Goal: Task Accomplishment & Management: Complete application form

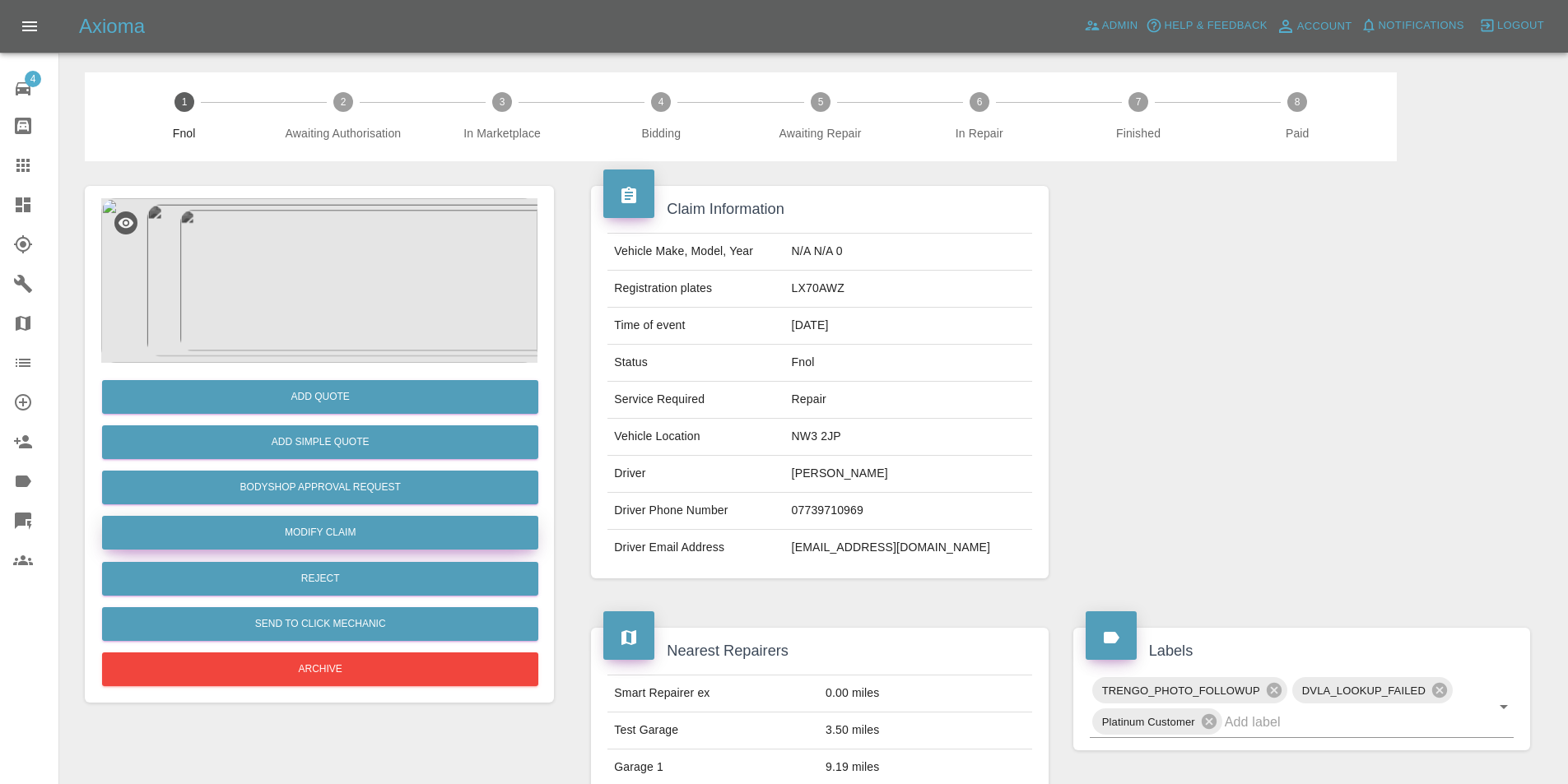
click at [336, 527] on link "Modify Claim" at bounding box center [320, 533] width 436 height 33
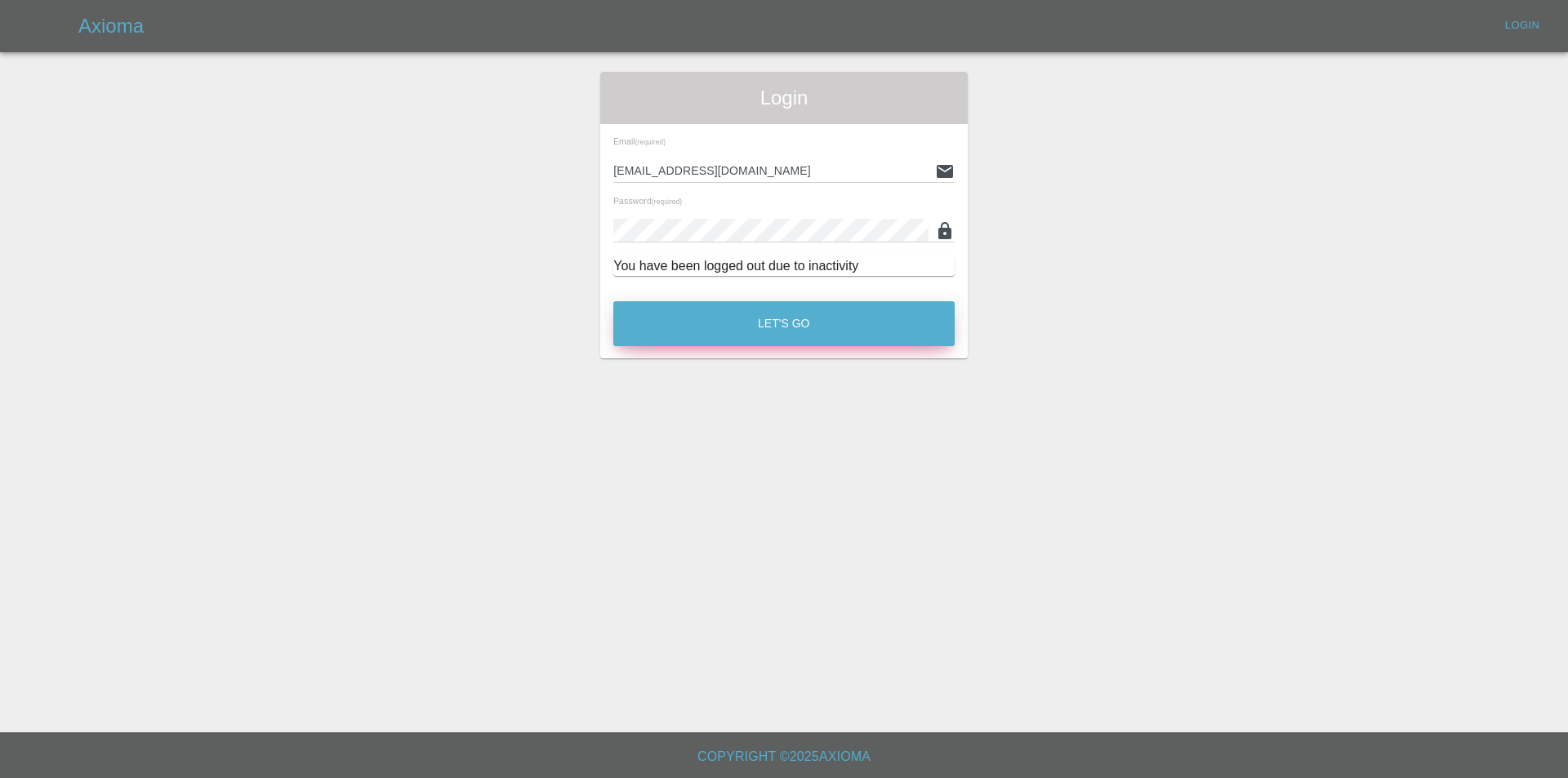
click at [809, 318] on button "Let's Go" at bounding box center [784, 324] width 341 height 45
